Goal: Task Accomplishment & Management: Complete application form

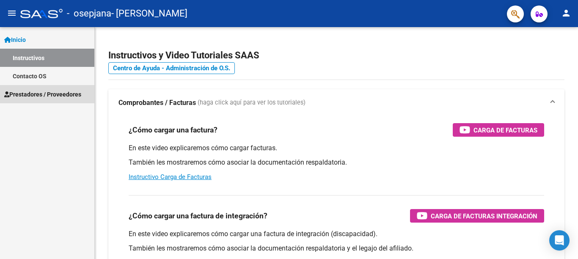
click at [66, 95] on span "Prestadores / Proveedores" at bounding box center [42, 94] width 77 height 9
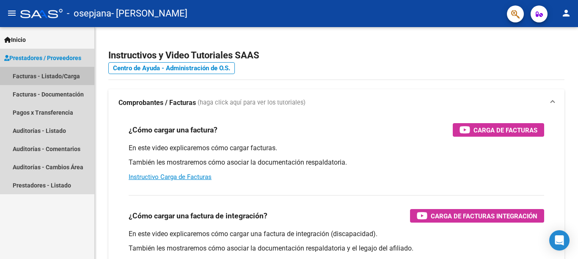
click at [61, 76] on link "Facturas - Listado/Carga" at bounding box center [47, 76] width 94 height 18
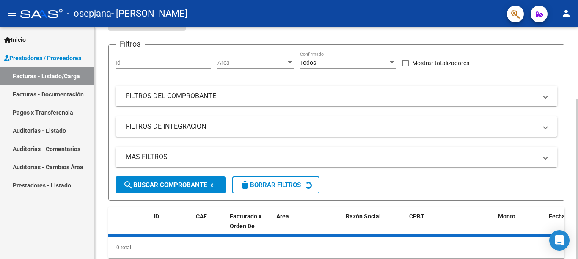
scroll to position [104, 0]
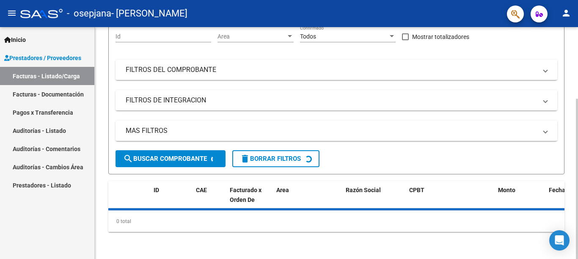
click at [560, 197] on div "Video tutorial PRESTADORES -> Listado de CPBTs Emitidos por Prestadores / Prove…" at bounding box center [337, 91] width 485 height 336
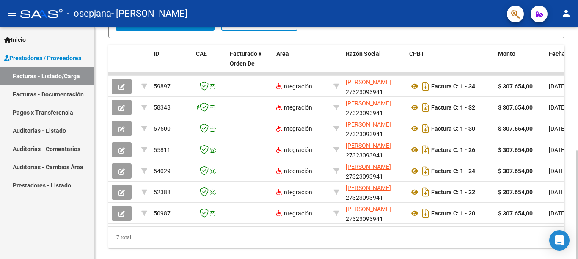
scroll to position [231, 0]
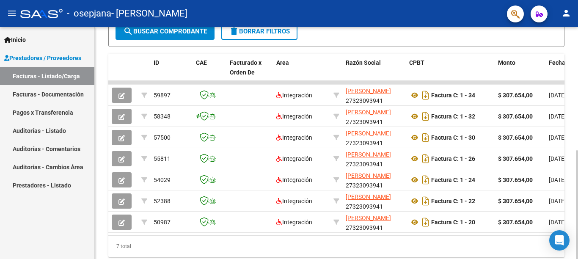
click at [566, 239] on body "menu - osepjana - RONCHI [PERSON_NAME] person Inicio Instructivos Contacto OS P…" at bounding box center [289, 129] width 578 height 259
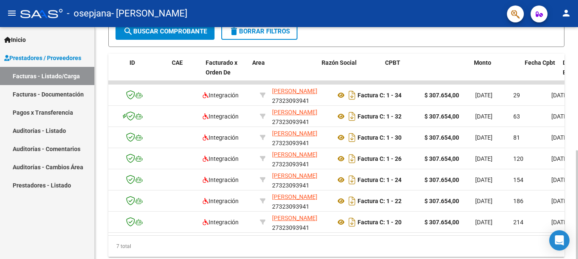
scroll to position [0, 0]
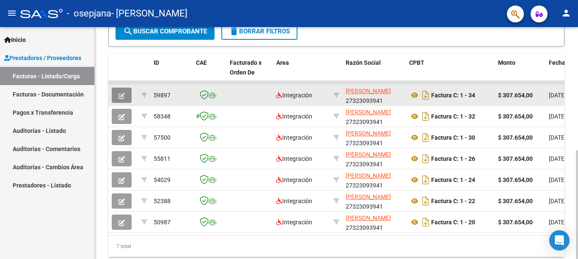
click at [114, 97] on button "button" at bounding box center [122, 95] width 20 height 15
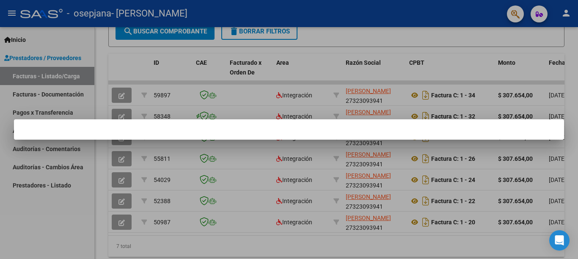
click at [69, 217] on div at bounding box center [289, 129] width 578 height 259
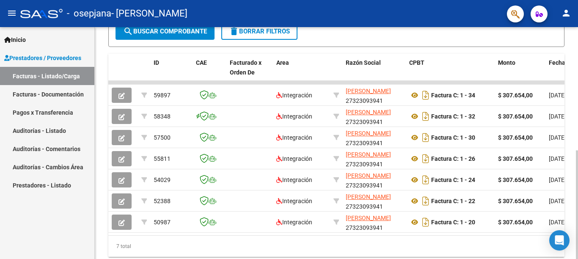
scroll to position [231, 0]
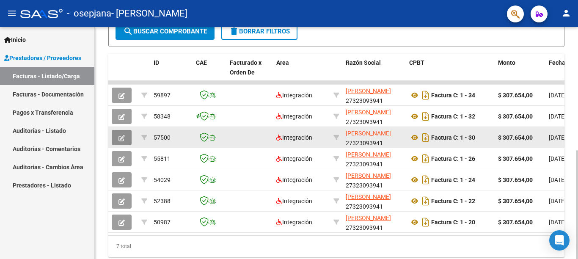
click at [122, 138] on icon "button" at bounding box center [121, 138] width 6 height 6
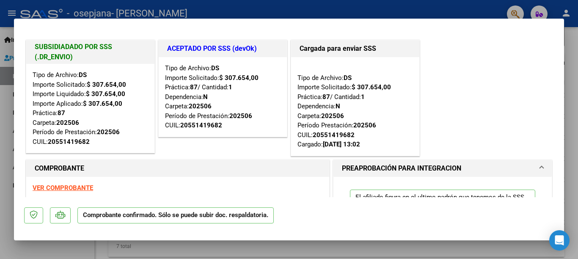
click at [72, 244] on div at bounding box center [289, 129] width 578 height 259
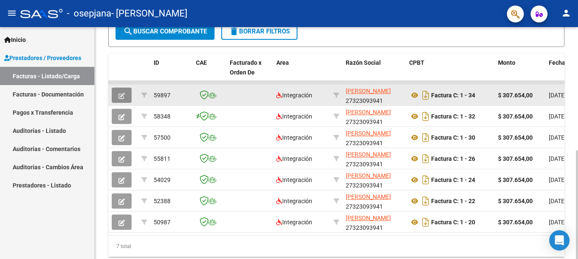
click at [120, 90] on button "button" at bounding box center [122, 95] width 20 height 15
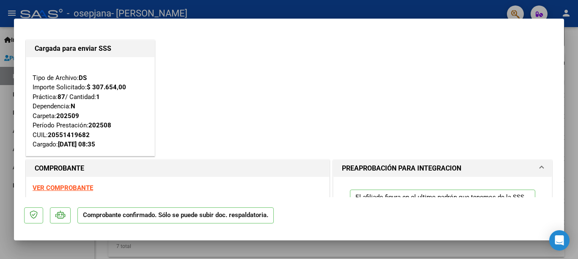
click at [39, 249] on div at bounding box center [289, 129] width 578 height 259
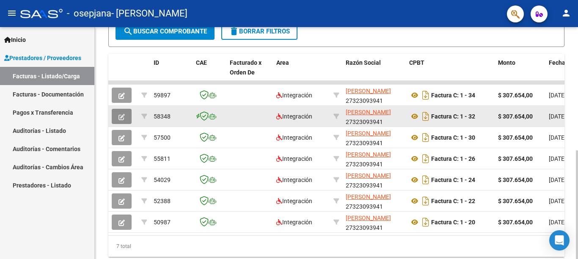
click at [123, 116] on icon "button" at bounding box center [121, 117] width 6 height 6
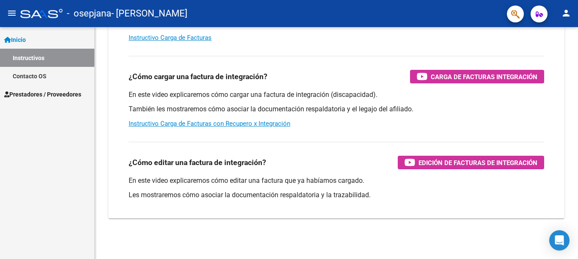
scroll to position [139, 0]
click at [32, 96] on span "Prestadores / Proveedores" at bounding box center [42, 94] width 77 height 9
click at [30, 93] on span "Prestadores / Proveedores" at bounding box center [42, 94] width 77 height 9
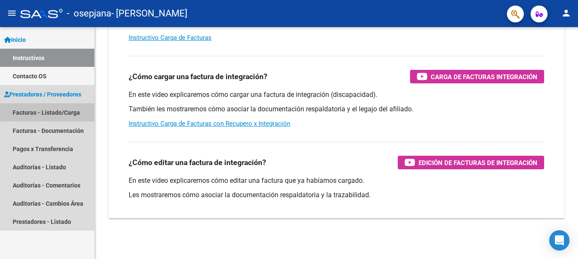
click at [27, 109] on link "Facturas - Listado/Carga" at bounding box center [47, 112] width 94 height 18
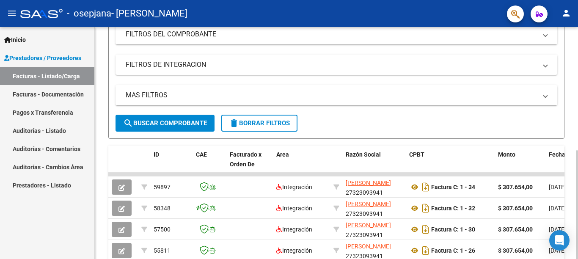
scroll to position [209, 0]
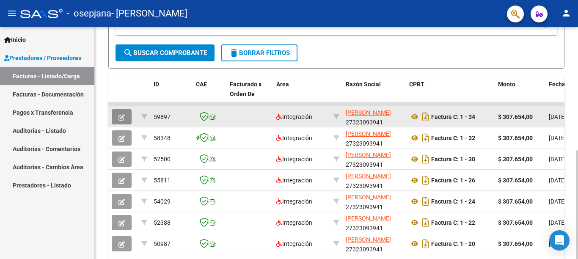
click at [124, 120] on icon "button" at bounding box center [121, 117] width 6 height 6
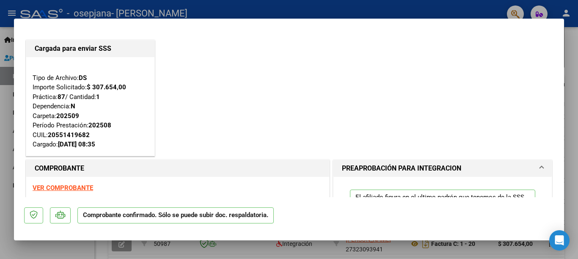
click at [74, 251] on div at bounding box center [289, 129] width 578 height 259
type input "$ 0,00"
